Goal: Information Seeking & Learning: Learn about a topic

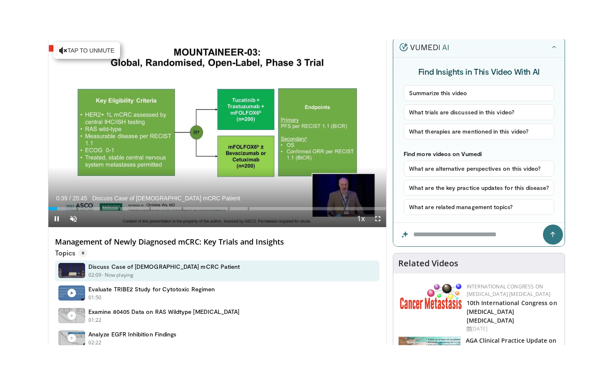
scroll to position [66, 0]
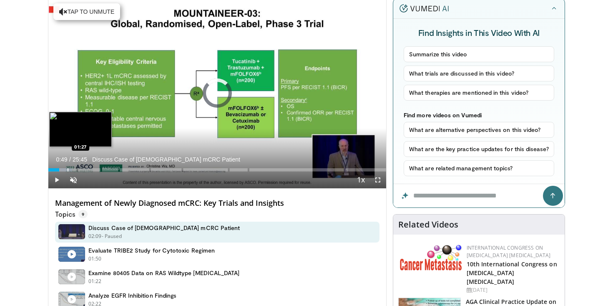
click at [68, 169] on div "Progress Bar" at bounding box center [68, 169] width 1 height 3
click at [75, 170] on div "Progress Bar" at bounding box center [75, 169] width 1 height 3
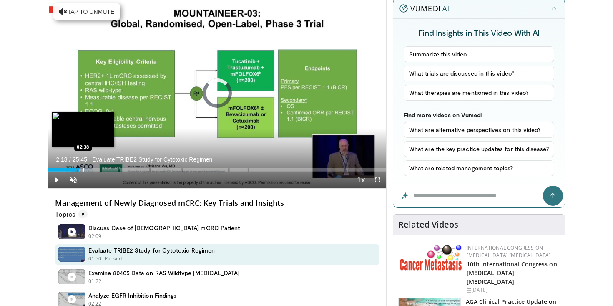
click at [83, 170] on div "Progress Bar" at bounding box center [83, 169] width 1 height 3
click at [89, 169] on div "Progress Bar" at bounding box center [89, 169] width 1 height 3
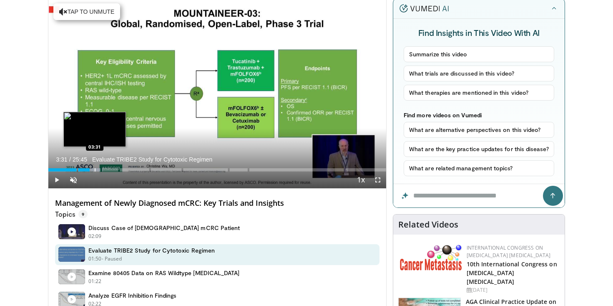
click at [95, 169] on div "Progress Bar" at bounding box center [95, 169] width 1 height 3
click at [97, 170] on div "Progress Bar" at bounding box center [97, 169] width 1 height 3
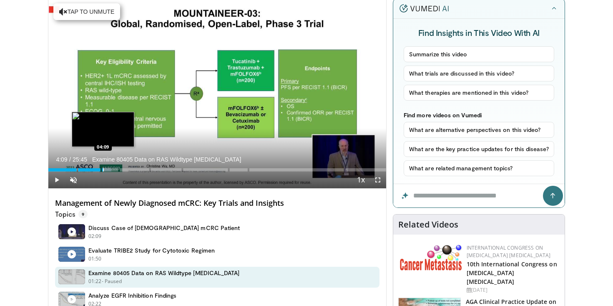
click at [103, 170] on div "Progress Bar" at bounding box center [103, 169] width 1 height 3
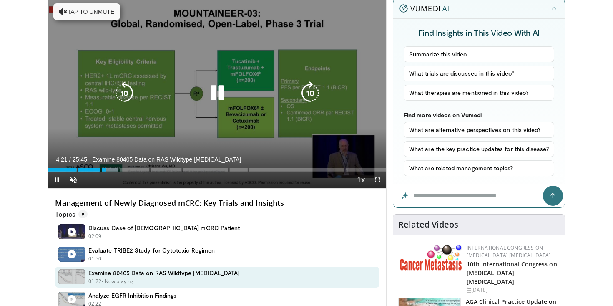
click at [65, 11] on icon "Video Player" at bounding box center [63, 12] width 8 height 8
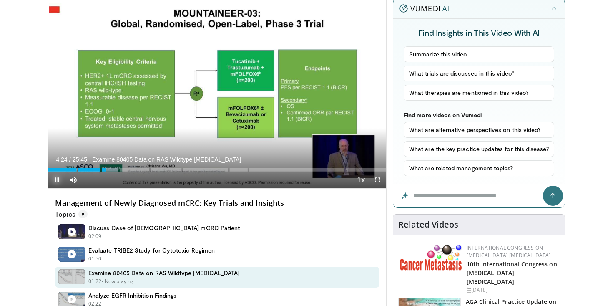
click at [56, 179] on span "Video Player" at bounding box center [56, 179] width 17 height 17
click at [57, 179] on span "Video Player" at bounding box center [56, 179] width 17 height 17
click at [73, 178] on span "Video Player" at bounding box center [73, 179] width 17 height 17
click at [379, 179] on span "Video Player" at bounding box center [377, 179] width 17 height 17
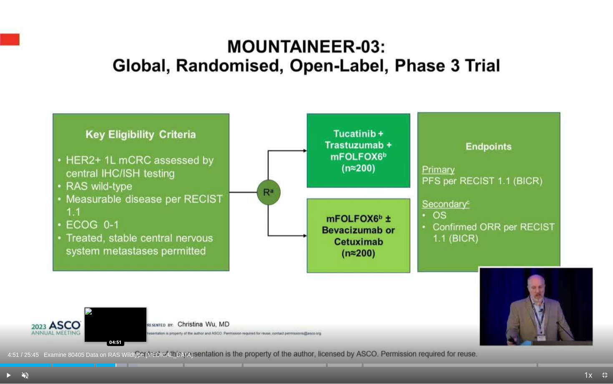
click at [116, 305] on div "Progress Bar" at bounding box center [116, 364] width 1 height 3
click at [118, 305] on div "Progress Bar" at bounding box center [118, 364] width 1 height 3
click at [125, 305] on div "Progress Bar" at bounding box center [125, 364] width 1 height 3
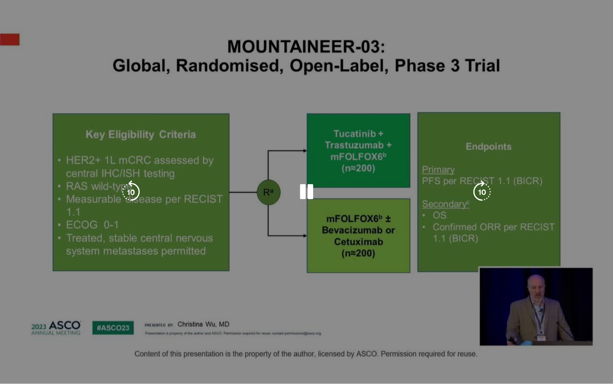
click at [129, 305] on div "10 seconds Tap to unmute" at bounding box center [306, 191] width 613 height 383
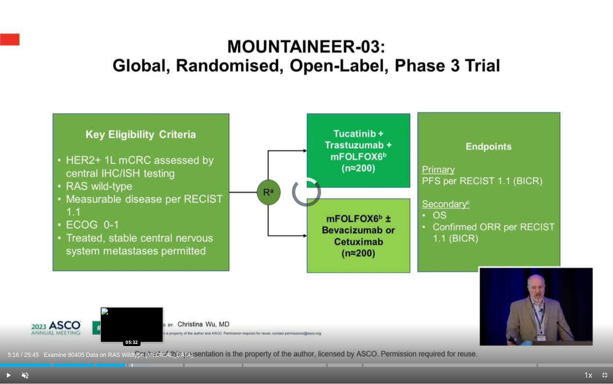
click at [132, 305] on div "Progress Bar" at bounding box center [132, 364] width 1 height 3
click at [136, 305] on div "Progress Bar" at bounding box center [136, 364] width 1 height 3
click at [141, 305] on div "Progress Bar" at bounding box center [140, 364] width 1 height 3
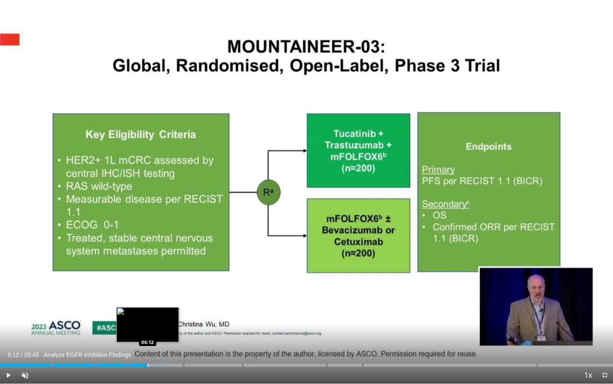
click at [148, 305] on div "Progress Bar" at bounding box center [148, 364] width 1 height 3
click at [154, 305] on div "Progress Bar" at bounding box center [154, 364] width 1 height 3
click at [163, 305] on div "Progress Bar" at bounding box center [163, 364] width 1 height 3
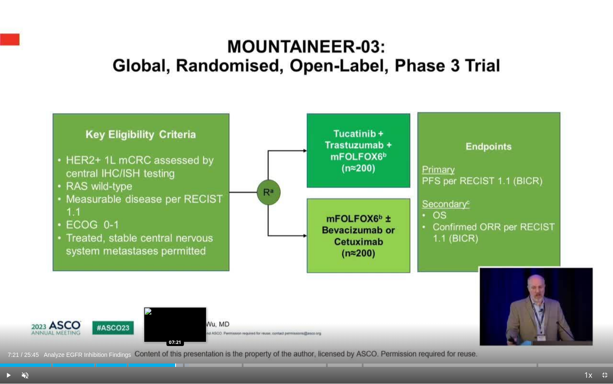
click at [175, 305] on div "Progress Bar" at bounding box center [175, 364] width 1 height 3
click at [188, 305] on div "Progress Bar" at bounding box center [188, 364] width 1 height 3
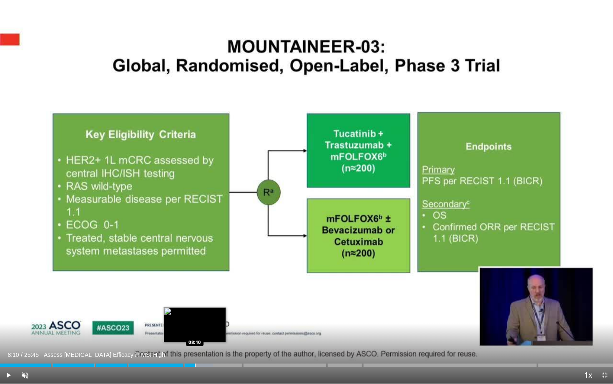
click at [195, 305] on div "Progress Bar" at bounding box center [195, 364] width 1 height 3
click at [203, 305] on div "Progress Bar" at bounding box center [203, 364] width 1 height 3
click at [209, 305] on div "Progress Bar" at bounding box center [209, 364] width 1 height 3
click at [215, 305] on div "Progress Bar" at bounding box center [215, 364] width 1 height 3
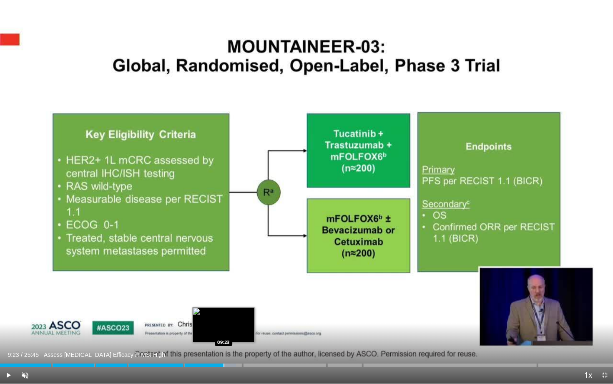
click at [224, 305] on div "Progress Bar" at bounding box center [224, 364] width 1 height 3
click at [233, 305] on div "Progress Bar" at bounding box center [233, 364] width 1 height 3
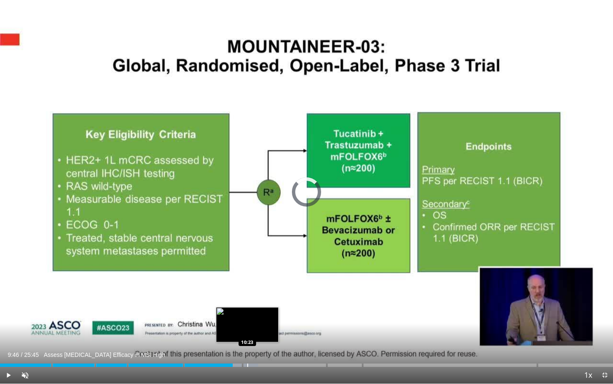
click at [247, 305] on div "Loaded : 42.11% 10:23" at bounding box center [306, 364] width 613 height 3
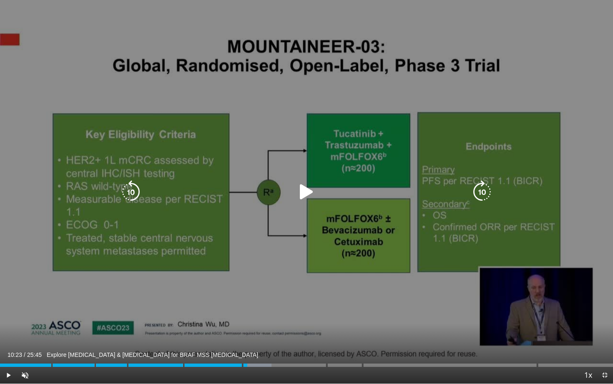
click at [305, 194] on icon "Video Player" at bounding box center [306, 191] width 23 height 23
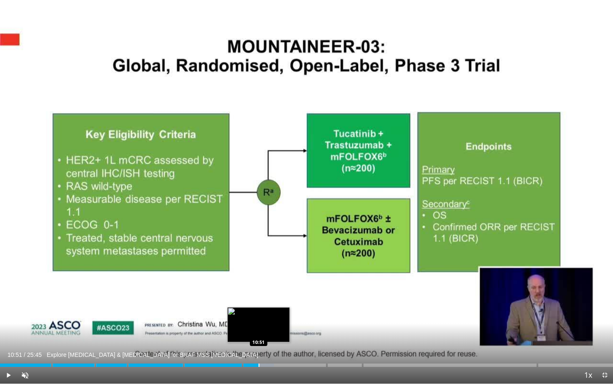
click at [258, 305] on div "Loaded : 44.70% 10:24" at bounding box center [306, 364] width 613 height 3
click at [267, 305] on div "Progress Bar" at bounding box center [267, 364] width 1 height 3
click at [275, 305] on div "Progress Bar" at bounding box center [275, 364] width 1 height 3
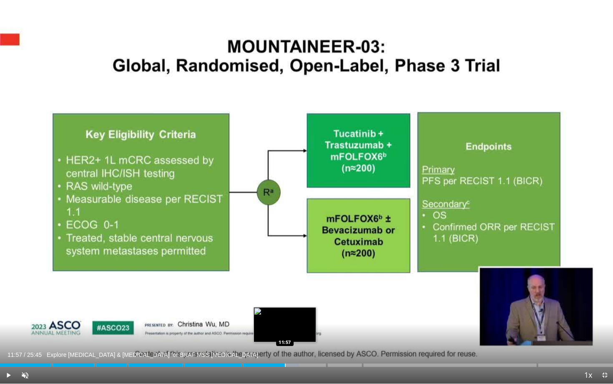
click at [285, 305] on div "Progress Bar" at bounding box center [285, 364] width 1 height 3
click at [290, 305] on div "Progress Bar" at bounding box center [290, 364] width 1 height 3
click at [299, 305] on div "Progress Bar" at bounding box center [299, 364] width 1 height 3
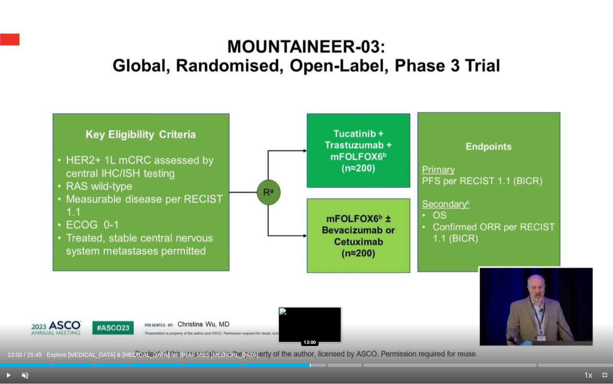
click at [310, 305] on div "Progress Bar" at bounding box center [310, 364] width 1 height 3
click at [316, 305] on div "Progress Bar" at bounding box center [316, 364] width 1 height 3
click at [320, 305] on div "Progress Bar" at bounding box center [320, 364] width 1 height 3
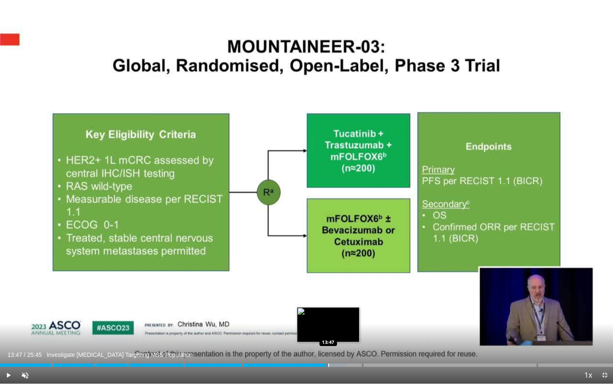
click at [328, 305] on div "Progress Bar" at bounding box center [328, 364] width 1 height 3
click at [334, 305] on div "Progress Bar" at bounding box center [334, 364] width 1 height 3
click at [343, 305] on div "Current Time 14:01 / Duration 25:45 Investigate Atezolizumab Targeting MSS Popu…" at bounding box center [306, 375] width 613 height 17
click at [342, 305] on div "Progress Bar" at bounding box center [342, 364] width 1 height 3
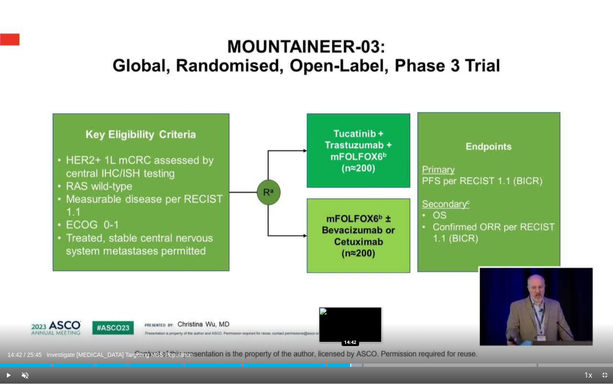
click at [350, 305] on div "Progress Bar" at bounding box center [350, 364] width 1 height 3
click at [358, 305] on div "Loaded : 61.55% 14:42 15:01" at bounding box center [306, 363] width 613 height 8
click at [367, 305] on div "Progress Bar" at bounding box center [367, 364] width 1 height 3
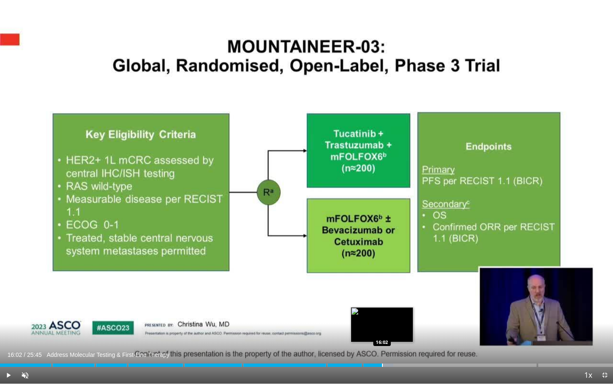
click at [382, 305] on div "Progress Bar" at bounding box center [382, 364] width 1 height 3
click at [394, 305] on div "Progress Bar" at bounding box center [394, 364] width 1 height 3
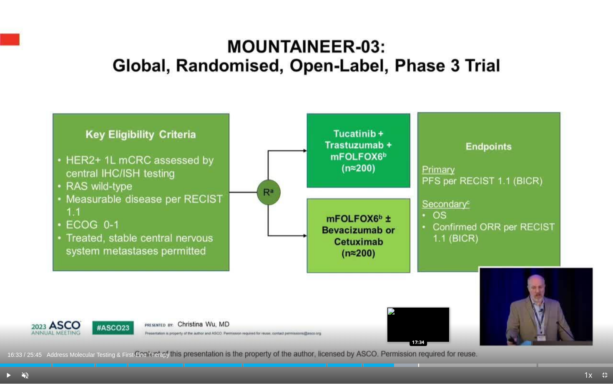
click at [418, 305] on div "Loaded : 68.03% 16:33 17:34" at bounding box center [306, 363] width 613 height 8
click at [434, 305] on div "Loaded : 69.32% 17:34 18:12" at bounding box center [306, 363] width 613 height 8
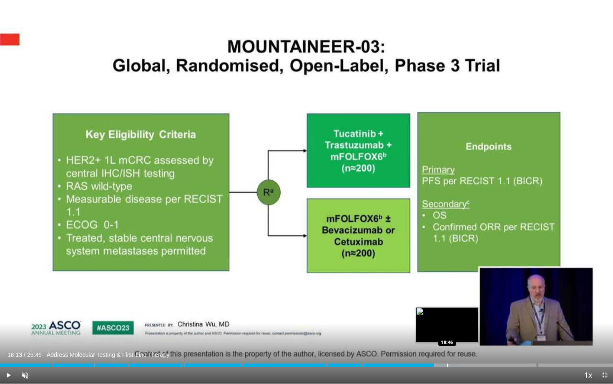
click at [447, 305] on div "Progress Bar" at bounding box center [447, 364] width 1 height 3
click at [457, 305] on div "Progress Bar" at bounding box center [457, 364] width 1 height 3
click at [466, 305] on div "Progress Bar" at bounding box center [466, 364] width 1 height 3
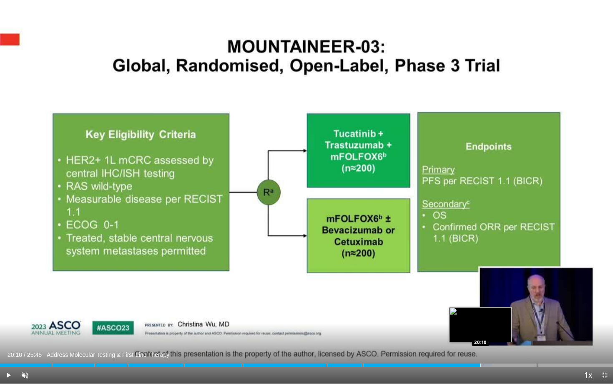
click at [480, 305] on div "Progress Bar" at bounding box center [480, 364] width 1 height 3
click at [493, 305] on div "Progress Bar" at bounding box center [493, 364] width 1 height 3
click at [504, 305] on div "Progress Bar" at bounding box center [504, 364] width 1 height 3
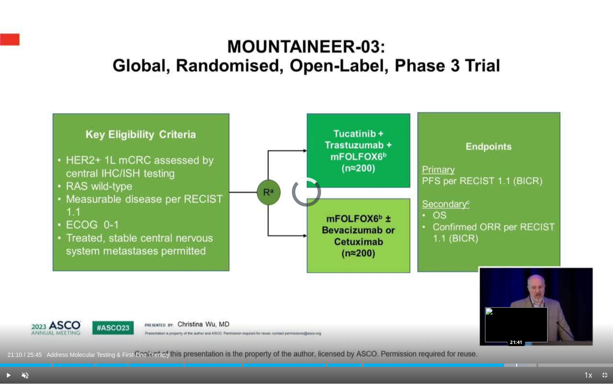
click at [516, 305] on div "Progress Bar" at bounding box center [516, 364] width 1 height 3
click at [528, 305] on div "Progress Bar" at bounding box center [528, 364] width 1 height 3
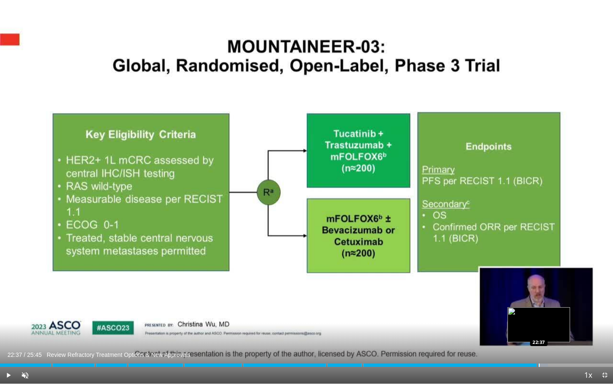
click at [539, 305] on div "Progress Bar" at bounding box center [539, 364] width 1 height 3
click at [545, 305] on div "Progress Bar" at bounding box center [545, 364] width 1 height 3
click at [553, 305] on div "Progress Bar" at bounding box center [553, 364] width 1 height 3
click at [564, 305] on div "Current Time 23:14 / Duration 25:45 Review Refractory Treatment Options & New A…" at bounding box center [306, 375] width 613 height 17
click at [563, 305] on div "Loaded : 94.38% 23:39 23:39" at bounding box center [306, 363] width 613 height 8
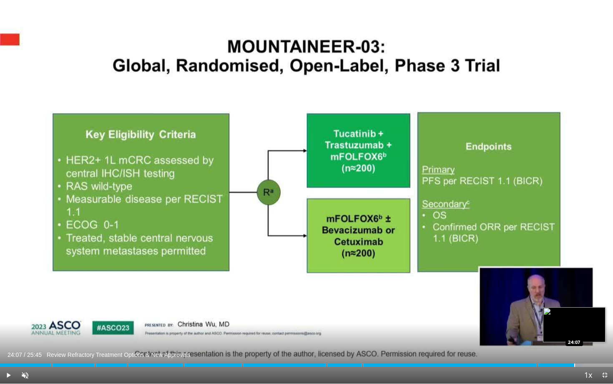
click at [574, 305] on div "Loaded : 95.02% 24:07 24:07" at bounding box center [306, 363] width 613 height 8
click at [583, 305] on div "Loaded : 97.59% 24:29 24:29" at bounding box center [306, 363] width 613 height 8
click at [598, 305] on div "Loaded : 98.48% 24:29 25:07" at bounding box center [306, 363] width 613 height 8
click at [603, 305] on div "Loaded : 100.00% 25:19 25:18" at bounding box center [306, 363] width 613 height 8
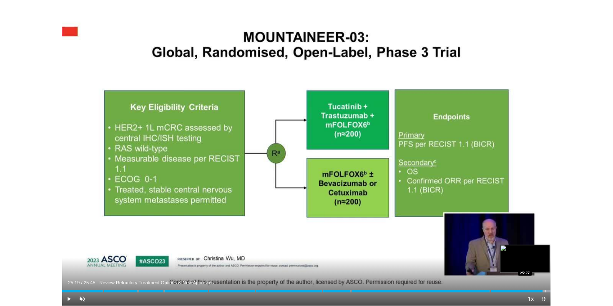
scroll to position [256, 0]
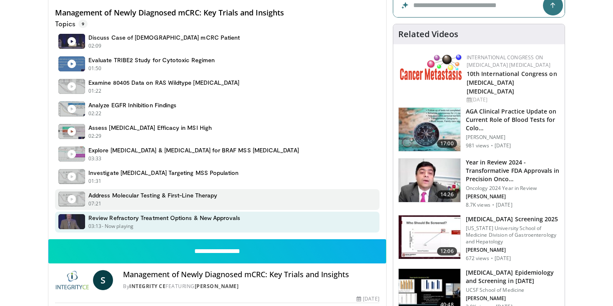
click at [176, 201] on div "07:21 - Now playing - Paused" at bounding box center [152, 204] width 129 height 8
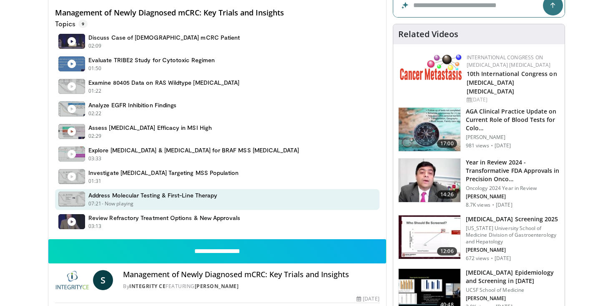
click at [139, 199] on div "Address Molecular Testing & First-Line Therapy 07:21 - Now playing - Paused" at bounding box center [152, 199] width 129 height 16
click at [76, 198] on figure at bounding box center [71, 198] width 27 height 15
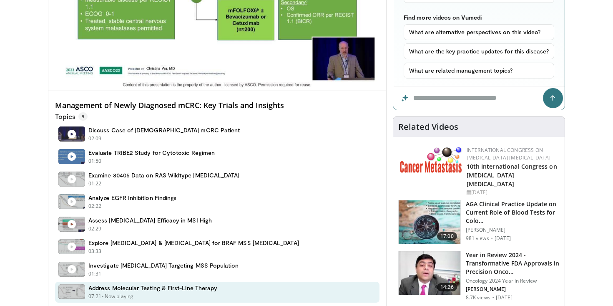
scroll to position [194, 0]
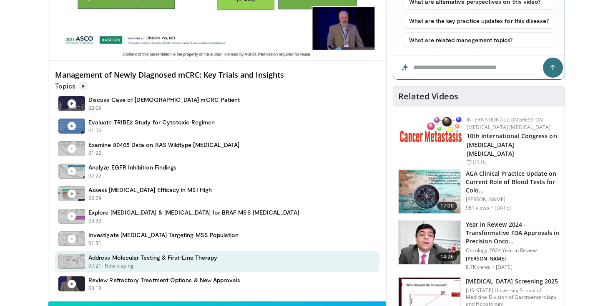
click at [78, 257] on figure at bounding box center [71, 261] width 27 height 15
click at [103, 259] on h4 "Address Molecular Testing & First-Line Therapy" at bounding box center [152, 258] width 129 height 8
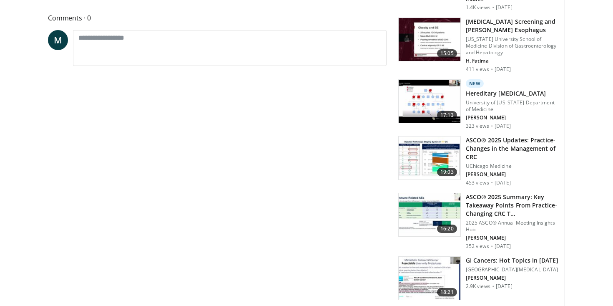
scroll to position [622, 0]
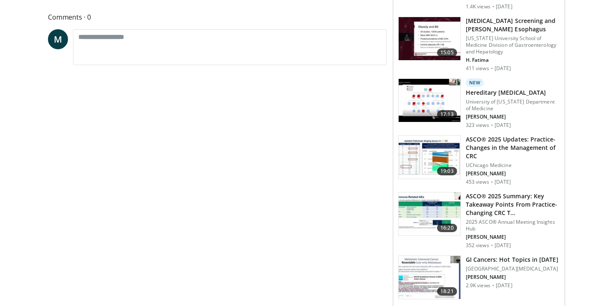
click at [445, 153] on img at bounding box center [430, 157] width 62 height 43
click at [479, 146] on h3 "ASCO® 2025 Updates: Practice-Changes in the Management of CRC" at bounding box center [513, 147] width 94 height 25
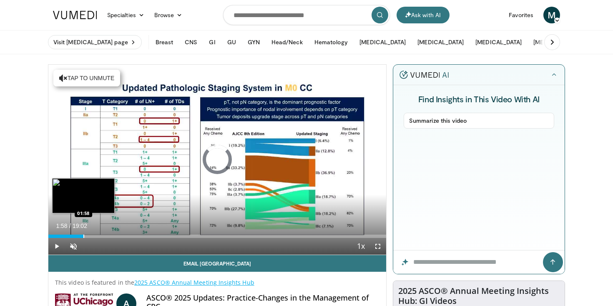
click at [83, 237] on div "Progress Bar" at bounding box center [83, 235] width 1 height 3
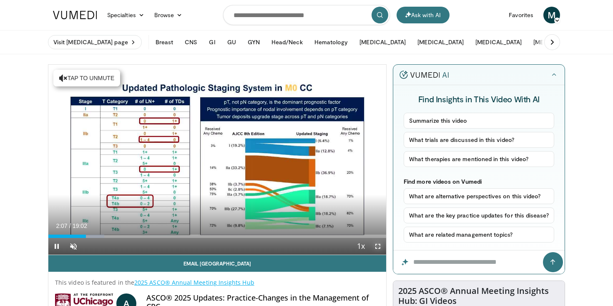
click at [378, 246] on span "Video Player" at bounding box center [377, 246] width 17 height 17
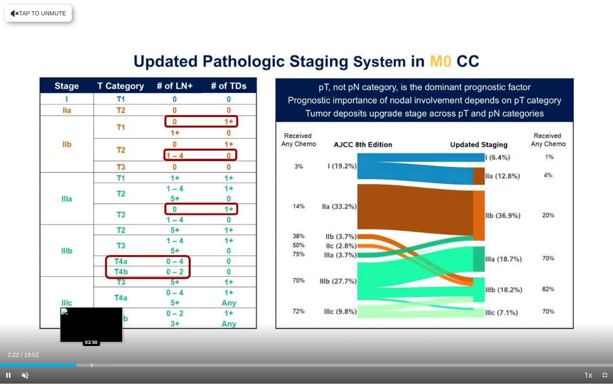
click at [91, 305] on div "Loaded : 18.24% 02:22 02:50" at bounding box center [306, 363] width 613 height 8
click at [105, 305] on div "Loaded : 20.84% 03:15 03:15" at bounding box center [306, 363] width 613 height 8
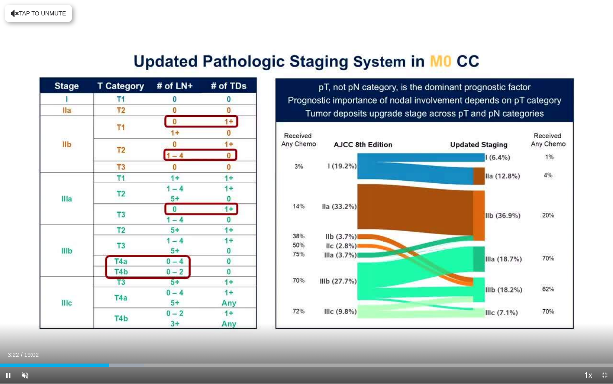
click at [98, 305] on div "Current Time 3:22 / Duration 19:02 Pause Skip Backward Skip Forward Unmute Load…" at bounding box center [306, 375] width 613 height 17
click at [85, 305] on div "Current Time 3:26 / Duration 19:02 Pause Skip Backward Skip Forward Unmute Load…" at bounding box center [306, 375] width 613 height 17
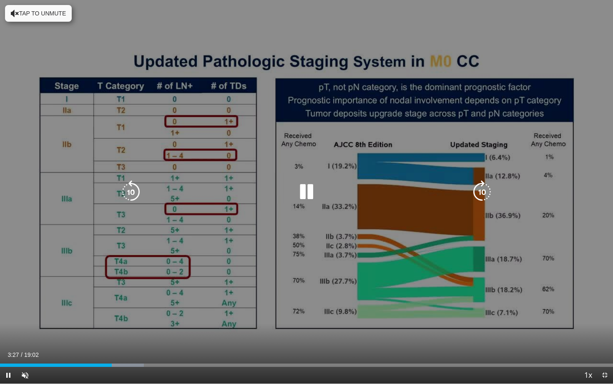
click at [85, 305] on video-js "**********" at bounding box center [306, 192] width 613 height 384
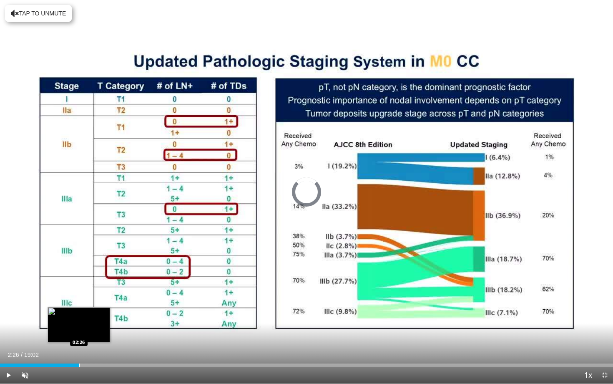
click at [79, 305] on div "Progress Bar" at bounding box center [79, 364] width 1 height 3
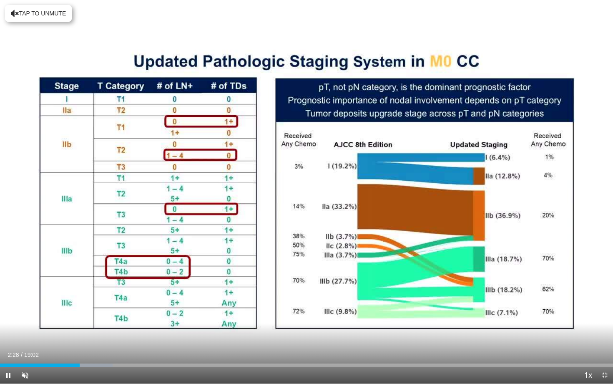
click at [85, 305] on div "Current Time 2:28 / Duration 19:02 Pause Skip Backward Skip Forward Unmute Load…" at bounding box center [306, 375] width 613 height 17
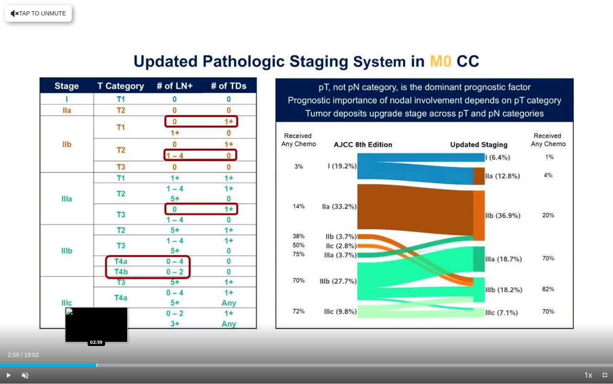
click at [96, 305] on div "Loaded : 19.26% 02:59 02:59" at bounding box center [306, 363] width 613 height 8
click at [114, 305] on div "Progress Bar" at bounding box center [114, 364] width 1 height 3
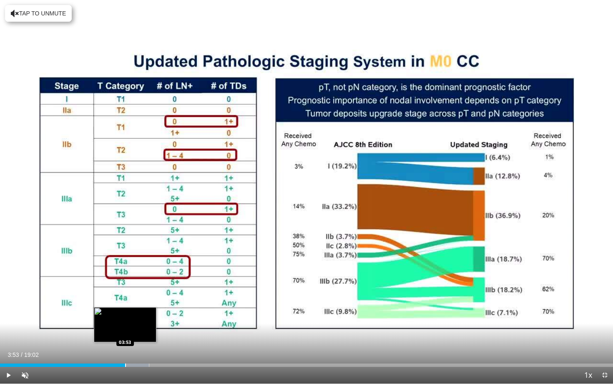
click at [125, 305] on div "Progress Bar" at bounding box center [125, 364] width 1 height 3
click at [131, 305] on div "Progress Bar" at bounding box center [131, 364] width 1 height 3
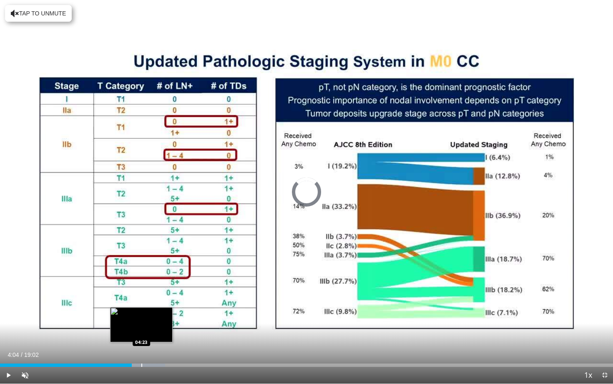
click at [141, 305] on div "Loaded : 26.92% 04:23 04:23" at bounding box center [306, 363] width 613 height 8
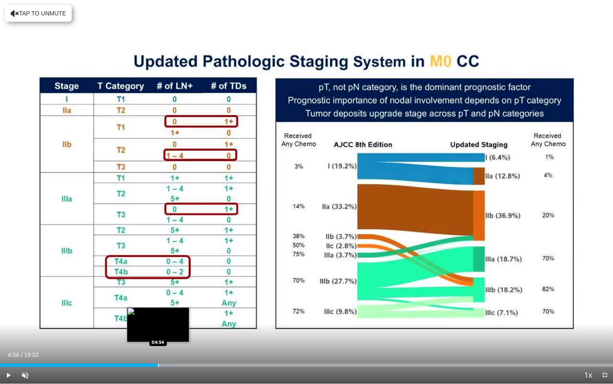
click at [158, 305] on div "Loaded : 28.90% 04:54 04:54" at bounding box center [306, 363] width 613 height 8
click at [171, 305] on div "Progress Bar" at bounding box center [171, 364] width 1 height 3
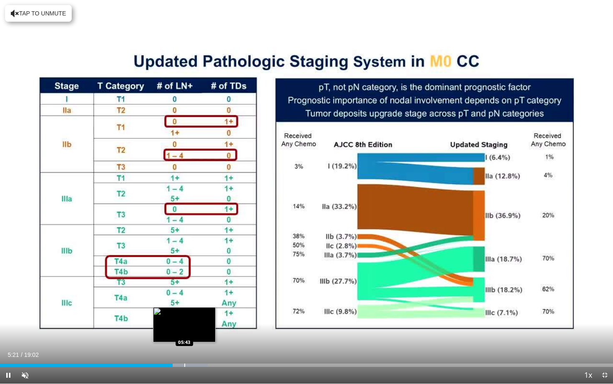
click at [184, 305] on div "Progress Bar" at bounding box center [184, 364] width 1 height 3
click at [198, 305] on div "Progress Bar" at bounding box center [198, 364] width 1 height 3
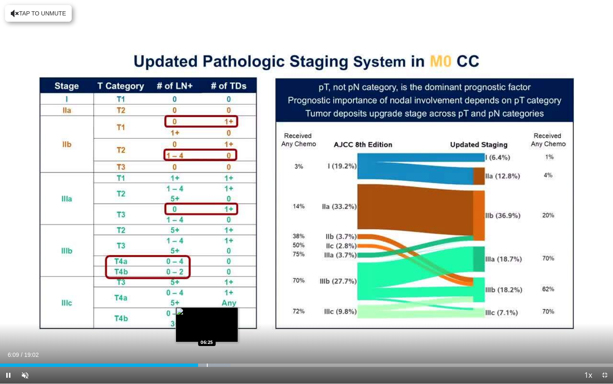
click at [207, 305] on div "Progress Bar" at bounding box center [207, 364] width 1 height 3
click at [217, 305] on div "Progress Bar" at bounding box center [217, 364] width 1 height 3
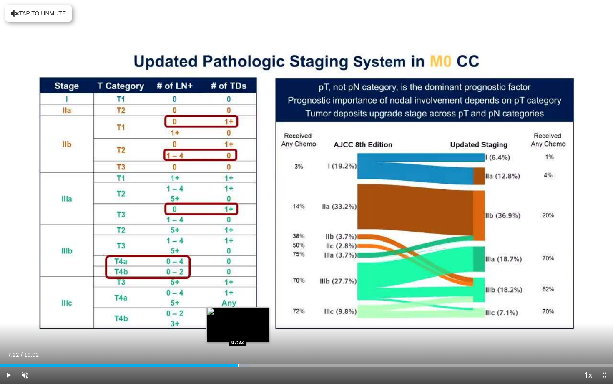
click at [238, 305] on div "Progress Bar" at bounding box center [238, 364] width 1 height 3
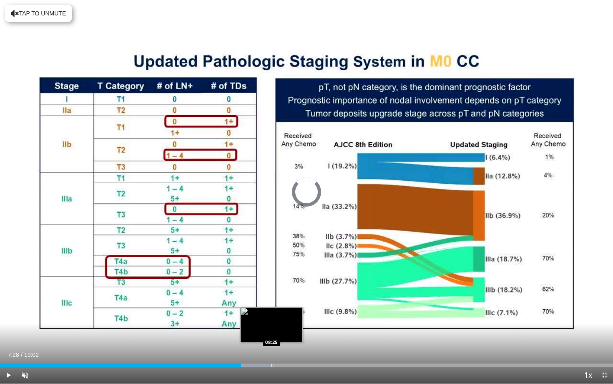
click at [271, 305] on div "Loaded : 44.66% 07:28 08:25" at bounding box center [306, 363] width 613 height 8
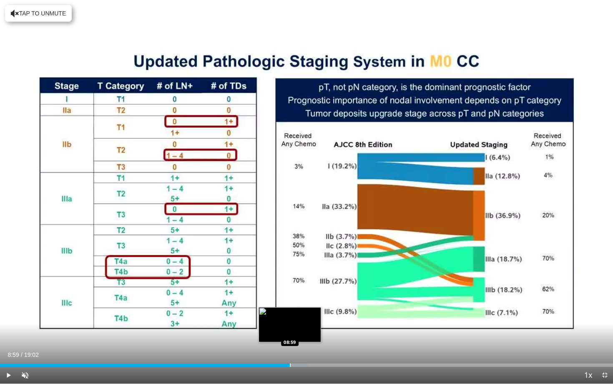
click at [290, 305] on div "Progress Bar" at bounding box center [290, 364] width 1 height 3
click at [310, 305] on div "Loaded : 52.98% 09:37 09:37" at bounding box center [306, 363] width 613 height 8
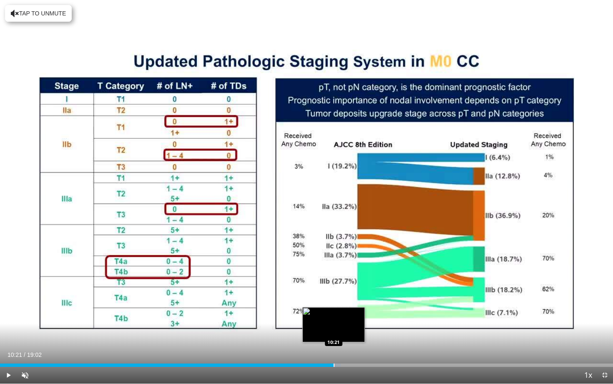
click at [333, 305] on div "Loaded : 55.59% 10:21 10:21" at bounding box center [306, 363] width 613 height 8
click at [355, 305] on div "Progress Bar" at bounding box center [355, 364] width 1 height 3
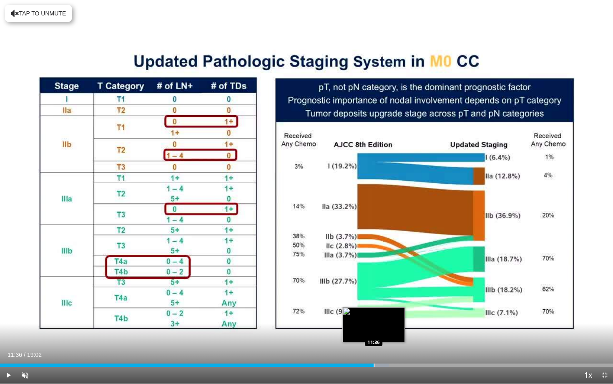
click at [374, 305] on div "Progress Bar" at bounding box center [374, 364] width 1 height 3
click at [390, 305] on div "Progress Bar" at bounding box center [383, 364] width 49 height 3
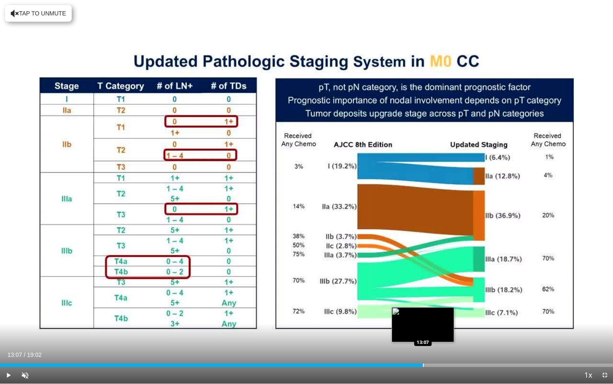
click at [422, 305] on div "Loaded : 69.18% 13:07 13:07" at bounding box center [306, 363] width 613 height 8
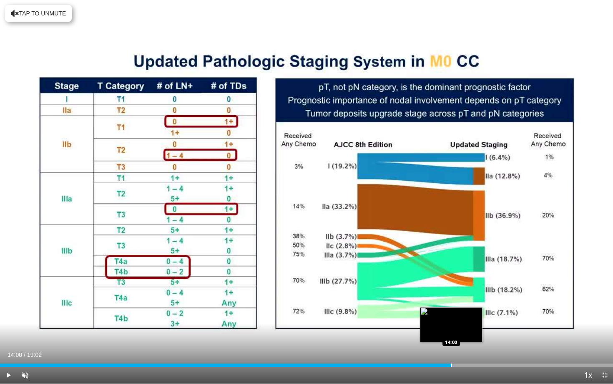
click at [451, 305] on div "Loaded : 74.43% 14:00 14:00" at bounding box center [306, 363] width 613 height 8
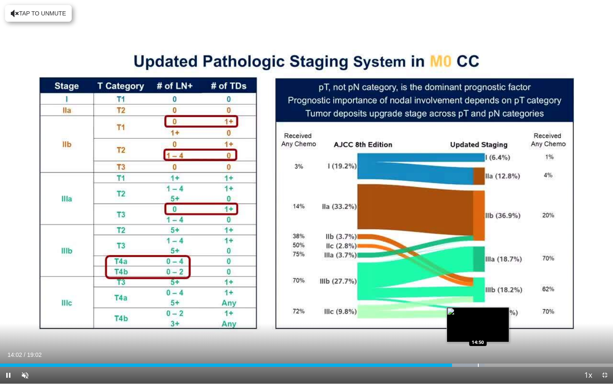
click at [478, 305] on div "Loaded : 79.04% 14:02 14:50" at bounding box center [306, 363] width 613 height 8
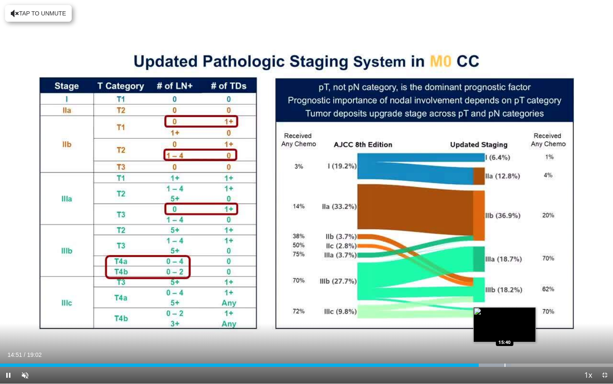
click at [504, 305] on div "Loaded : 83.38% 14:52 15:40" at bounding box center [306, 363] width 613 height 8
click at [517, 305] on div "Progress Bar" at bounding box center [517, 364] width 1 height 3
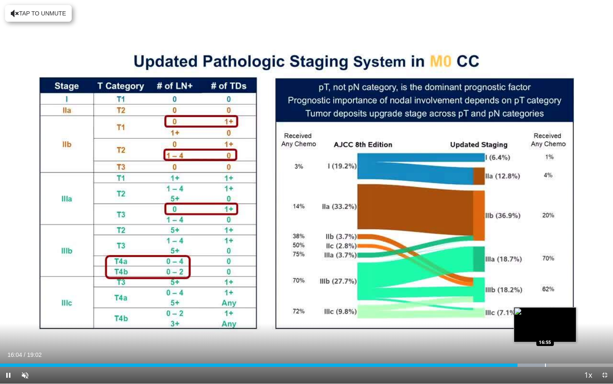
click at [545, 305] on div "Loaded : 89.47% 16:04 16:55" at bounding box center [306, 363] width 613 height 8
click at [565, 305] on div "Loaded : 94.57% 16:58 17:31" at bounding box center [306, 363] width 613 height 8
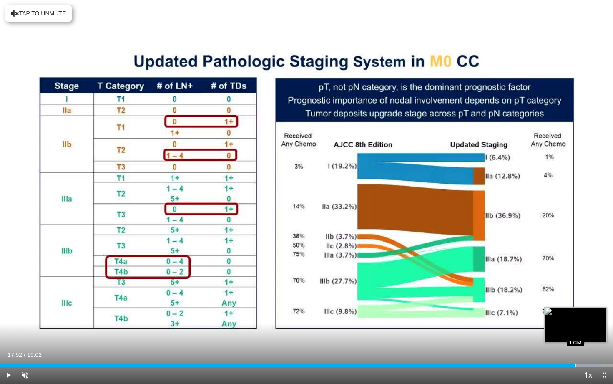
click at [575, 305] on div "Progress Bar" at bounding box center [575, 364] width 1 height 3
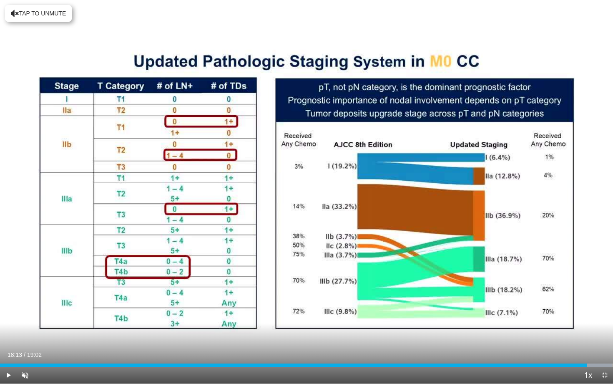
click at [587, 305] on div "Progress Bar" at bounding box center [587, 364] width 1 height 3
click at [604, 305] on div "Loaded : 100.00% 18:14 18:44" at bounding box center [306, 363] width 613 height 8
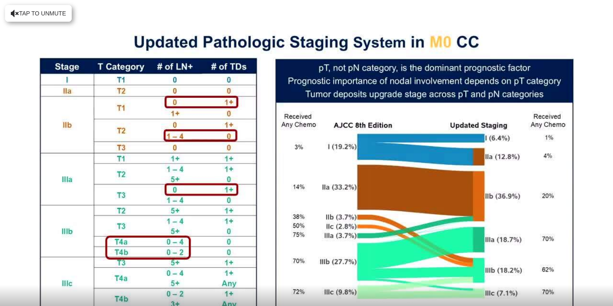
scroll to position [487, 0]
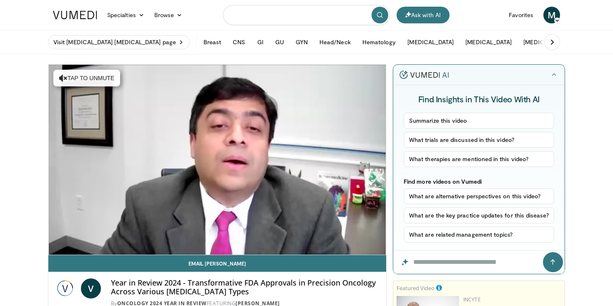
click at [261, 19] on input "Search topics, interventions" at bounding box center [306, 15] width 167 height 20
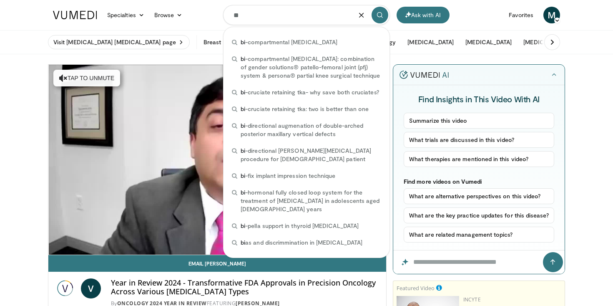
type input "*"
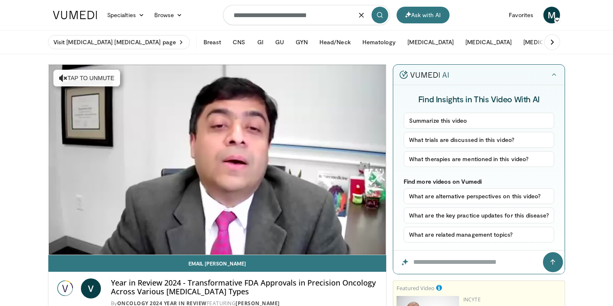
type input "**********"
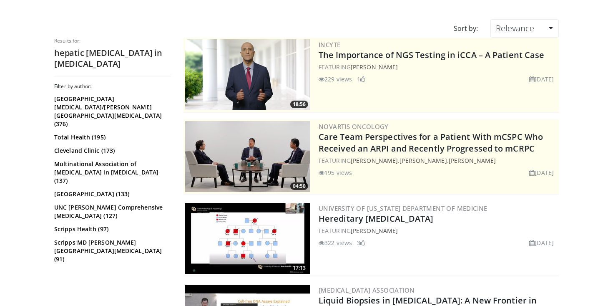
scroll to position [51, 0]
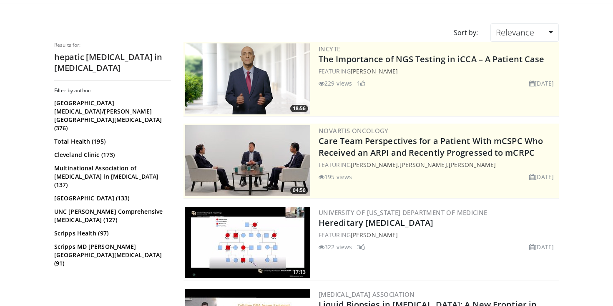
click at [277, 86] on img at bounding box center [247, 78] width 125 height 71
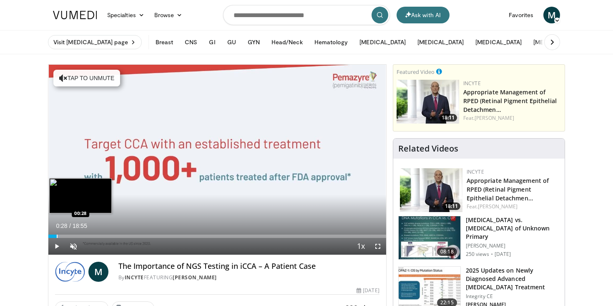
click at [57, 236] on div "Progress Bar" at bounding box center [57, 235] width 1 height 3
click at [65, 236] on div "Progress Bar" at bounding box center [65, 235] width 1 height 3
click at [73, 236] on div "Progress Bar" at bounding box center [73, 235] width 1 height 3
click at [80, 236] on div "Progress Bar" at bounding box center [80, 235] width 1 height 3
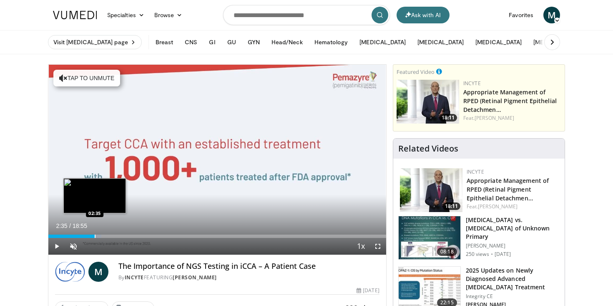
click at [95, 237] on div "Progress Bar" at bounding box center [95, 235] width 1 height 3
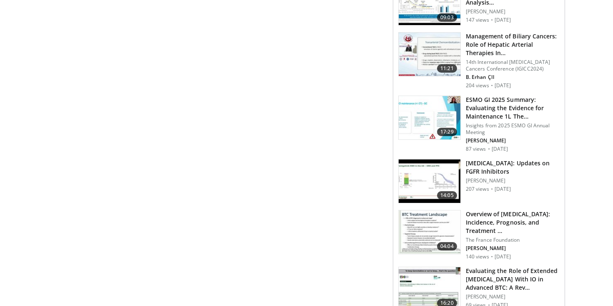
scroll to position [576, 0]
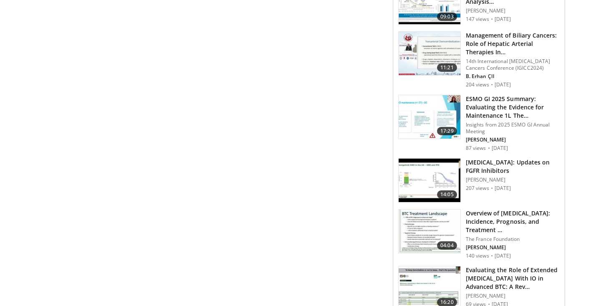
click at [430, 120] on img at bounding box center [430, 116] width 62 height 43
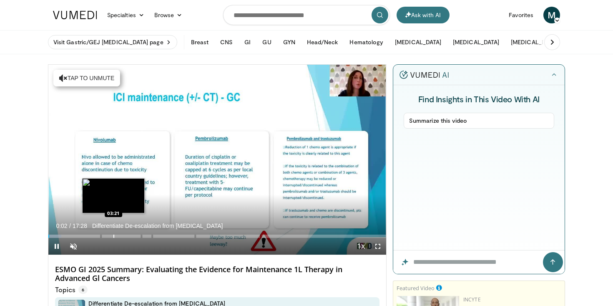
click at [113, 234] on div "Loaded : 3.78% 00:03 03:21" at bounding box center [217, 234] width 338 height 8
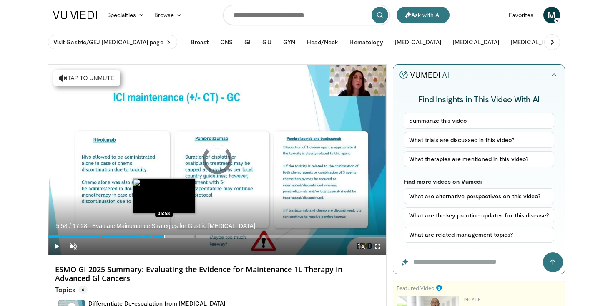
click at [164, 234] on div "Progress Bar" at bounding box center [164, 235] width 1 height 3
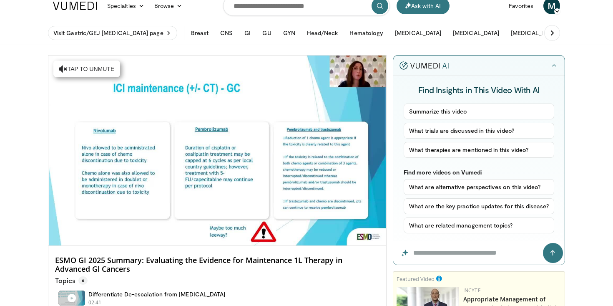
scroll to position [10, 0]
click at [437, 251] on input "Question for the AI" at bounding box center [478, 252] width 171 height 23
type input "*"
type input "**********"
click at [555, 254] on icon "submit" at bounding box center [553, 252] width 6 height 7
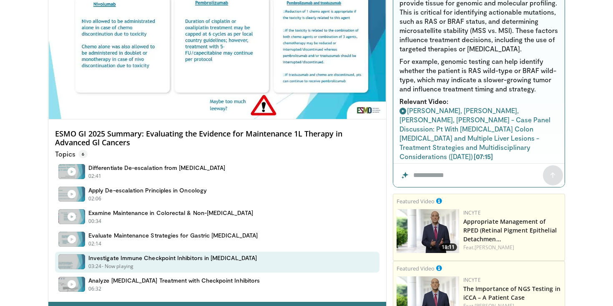
scroll to position [371, 0]
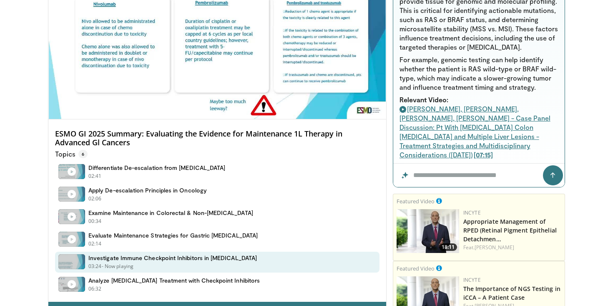
click at [403, 106] on icon at bounding box center [404, 109] width 8 height 7
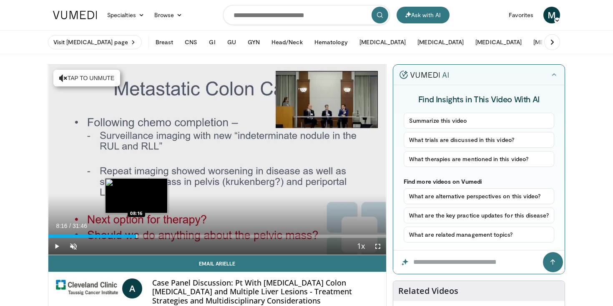
click at [136, 236] on div "Progress Bar" at bounding box center [136, 235] width 1 height 3
click at [145, 236] on div "Progress Bar" at bounding box center [145, 235] width 1 height 3
click at [152, 237] on div "Progress Bar" at bounding box center [152, 235] width 1 height 3
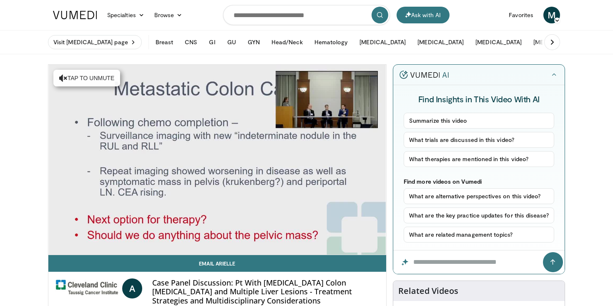
click at [160, 237] on div "10 seconds Tap to unmute" at bounding box center [217, 160] width 338 height 190
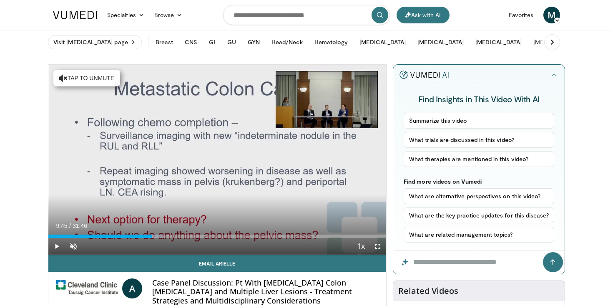
click at [167, 238] on div "Current Time 9:45 / Duration 31:46 Play Skip Backward Skip Forward Unmute Loade…" at bounding box center [217, 246] width 338 height 17
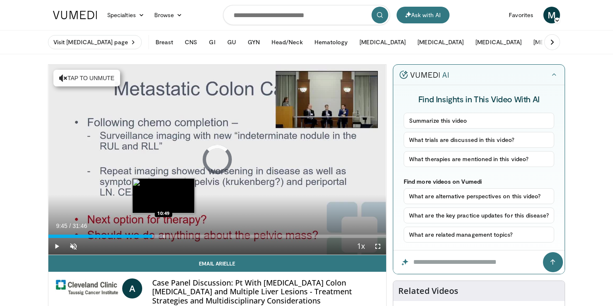
click at [163, 236] on div "Progress Bar" at bounding box center [163, 235] width 1 height 3
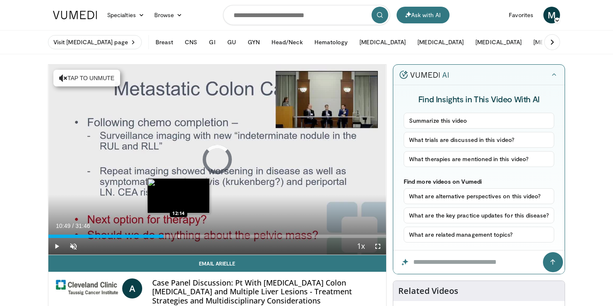
click at [178, 237] on div "Progress Bar" at bounding box center [178, 235] width 1 height 3
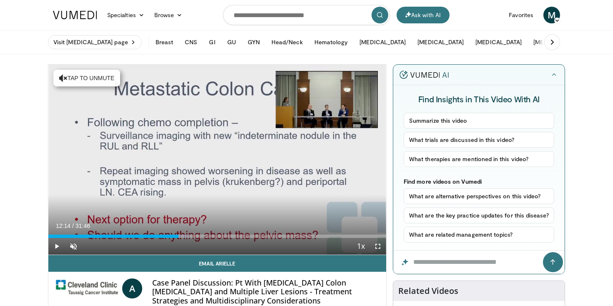
click at [194, 238] on div "Current Time 12:14 / Duration 31:46 Play Skip Backward Skip Forward Unmute Load…" at bounding box center [217, 246] width 338 height 17
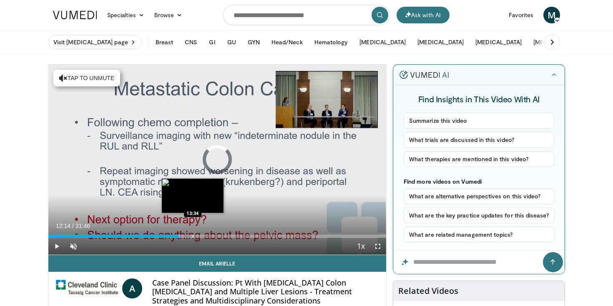
click at [193, 236] on div "Progress Bar" at bounding box center [193, 235] width 1 height 3
click at [208, 235] on div "Progress Bar" at bounding box center [208, 235] width 1 height 3
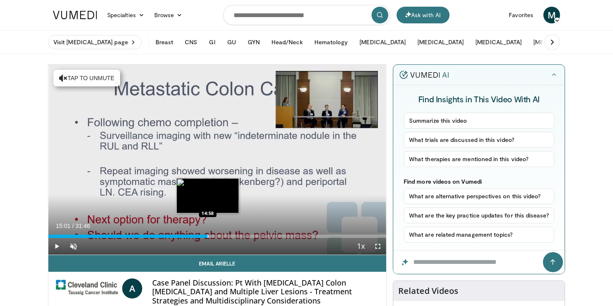
scroll to position [5, 0]
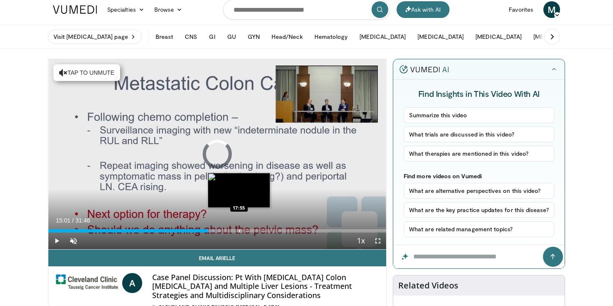
click at [239, 232] on div "Progress Bar" at bounding box center [239, 230] width 1 height 3
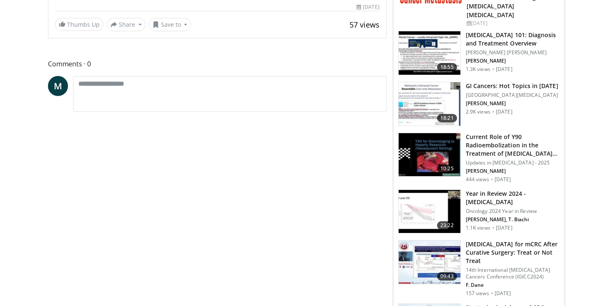
scroll to position [334, 0]
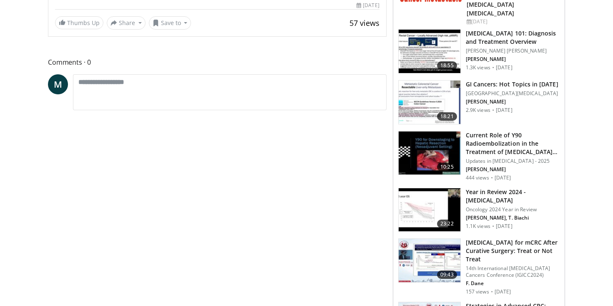
click at [420, 208] on img at bounding box center [430, 209] width 62 height 43
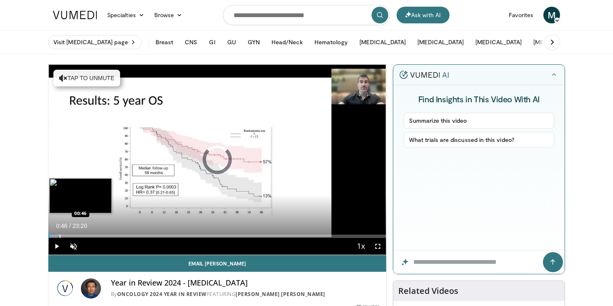
click at [60, 236] on div "Progress Bar" at bounding box center [60, 235] width 1 height 3
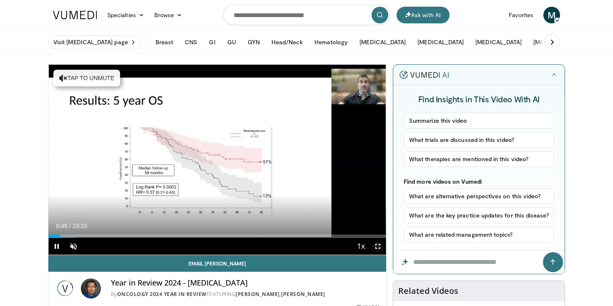
click at [378, 245] on span "Video Player" at bounding box center [377, 246] width 17 height 17
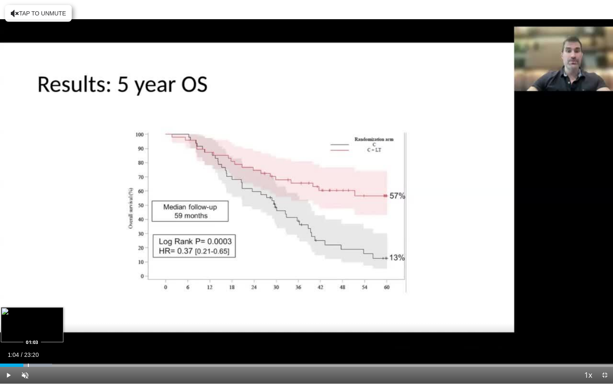
click at [28, 305] on div "Progress Bar" at bounding box center [28, 364] width 1 height 3
click at [34, 305] on div "Progress Bar" at bounding box center [34, 364] width 1 height 3
click at [39, 305] on div "Progress Bar" at bounding box center [39, 364] width 1 height 3
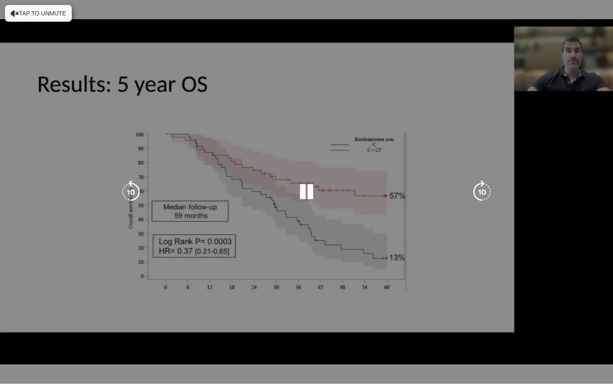
click at [48, 305] on div "10 seconds Tap to unmute" at bounding box center [306, 191] width 613 height 383
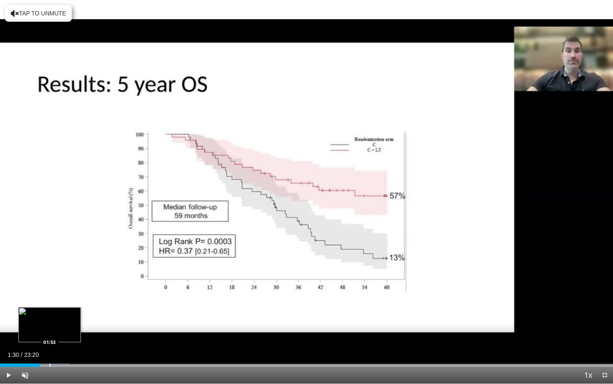
click at [50, 305] on div "Progress Bar" at bounding box center [50, 364] width 1 height 3
click at [62, 305] on div "Progress Bar" at bounding box center [62, 364] width 1 height 3
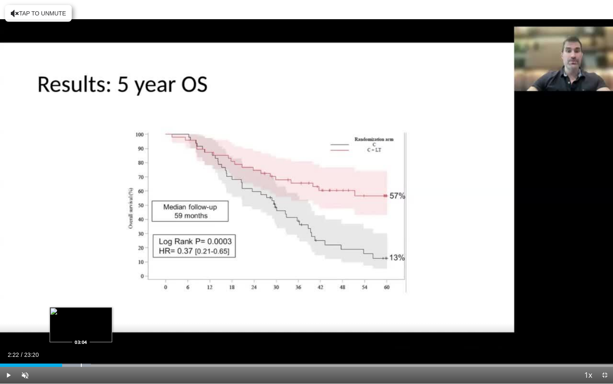
click at [81, 305] on div "Progress Bar" at bounding box center [81, 364] width 1 height 3
click at [93, 305] on div "Progress Bar" at bounding box center [93, 364] width 1 height 3
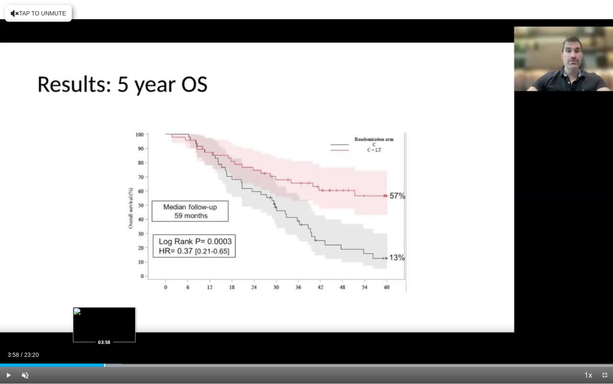
click at [104, 305] on div "Progress Bar" at bounding box center [104, 364] width 1 height 3
